Goal: Go to known website: Go to known website

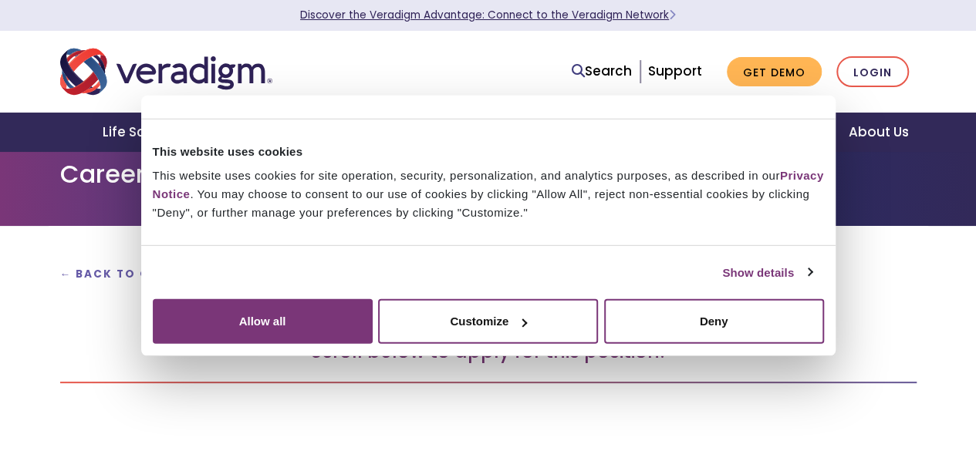
scroll to position [233, 0]
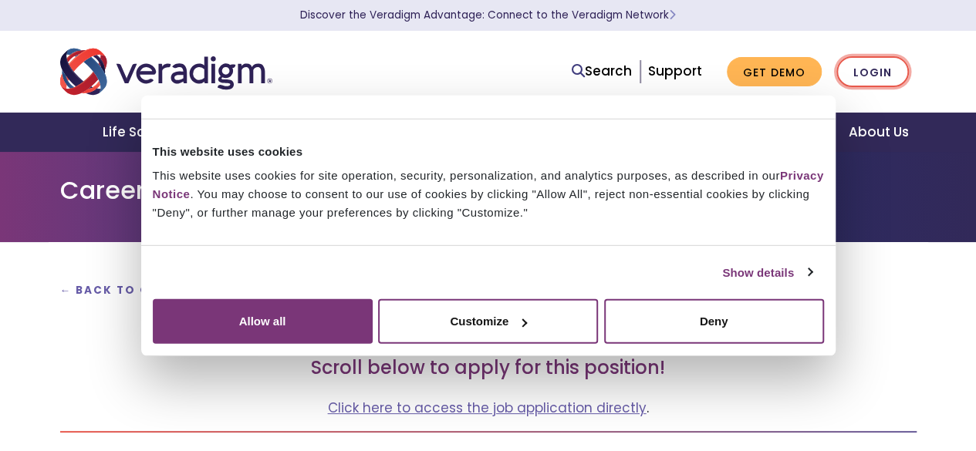
drag, startPoint x: 858, startPoint y: 72, endPoint x: 871, endPoint y: 69, distance: 13.5
click at [858, 72] on link "Login" at bounding box center [872, 72] width 73 height 32
click at [871, 69] on link "Login" at bounding box center [872, 72] width 73 height 32
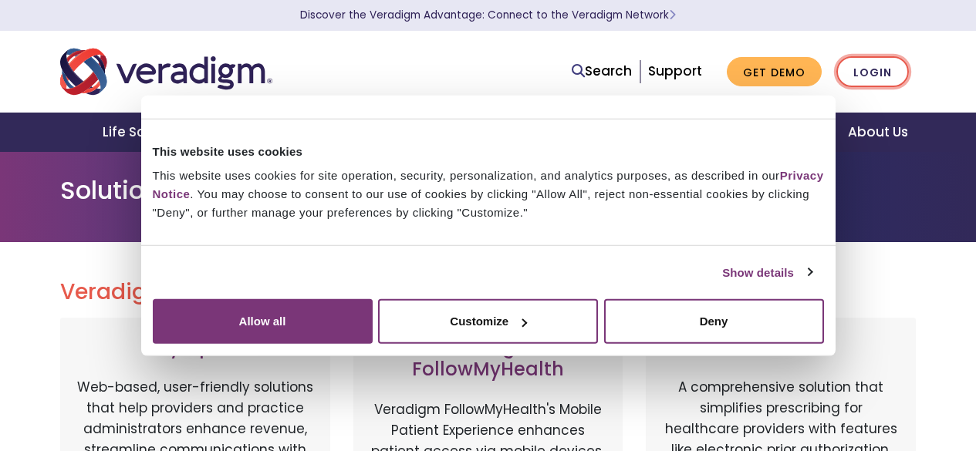
click at [872, 79] on link "Login" at bounding box center [872, 72] width 73 height 32
click at [850, 72] on link "Login" at bounding box center [872, 72] width 73 height 32
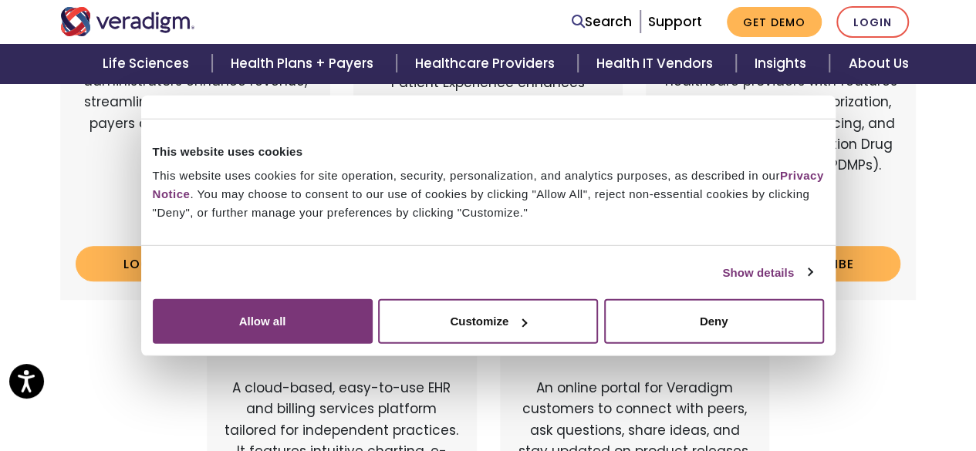
scroll to position [763, 0]
